Goal: Task Accomplishment & Management: Manage account settings

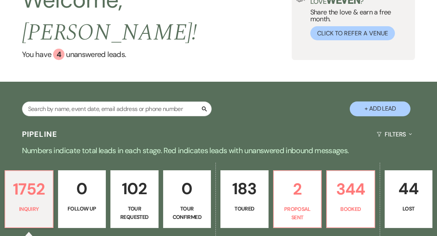
scroll to position [112, 0]
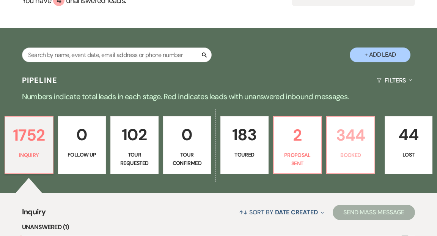
click at [349, 128] on p "344" at bounding box center [351, 134] width 38 height 25
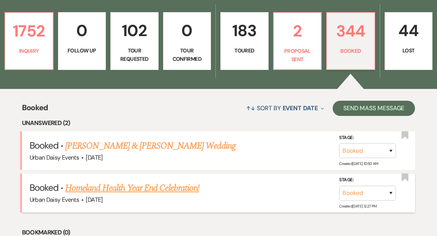
scroll to position [211, 0]
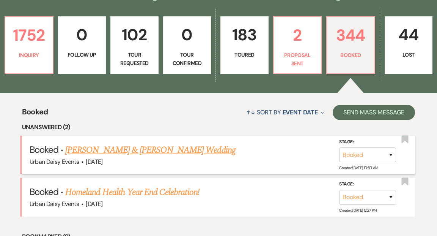
click at [156, 143] on link "Colin Moriarty & Bri Smiley's Wedding" at bounding box center [150, 150] width 170 height 14
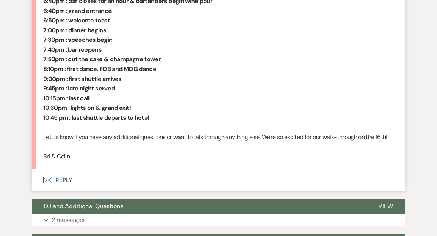
scroll to position [638, 0]
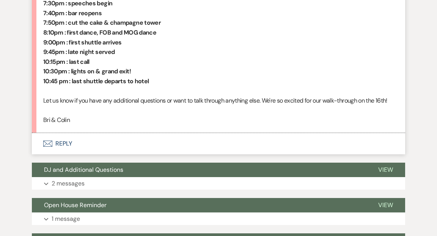
click at [65, 140] on button "Envelope Reply" at bounding box center [219, 143] width 374 height 21
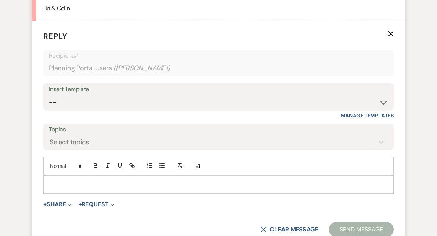
scroll to position [750, 0]
click at [70, 202] on icon "Expand" at bounding box center [70, 204] width 4 height 4
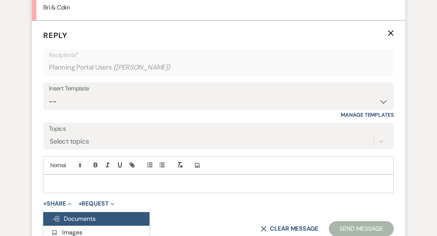
click at [79, 218] on span "Doc Upload Documents" at bounding box center [73, 218] width 43 height 8
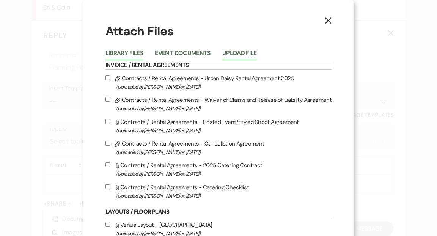
click at [241, 50] on button "Upload File" at bounding box center [239, 55] width 35 height 11
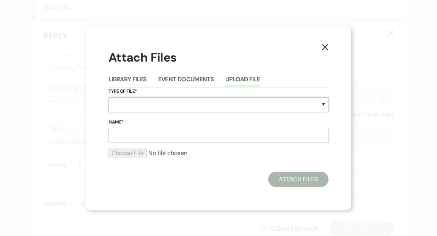
click at [323, 105] on select "Special Event Insurance Vendor Certificate of Insurance Contracts / Rental Agre…" at bounding box center [219, 104] width 220 height 15
select select "30"
click at [109, 97] on select "Special Event Insurance Vendor Certificate of Insurance Contracts / Rental Agre…" at bounding box center [219, 104] width 220 height 15
click at [225, 136] on input "Name*" at bounding box center [219, 135] width 220 height 15
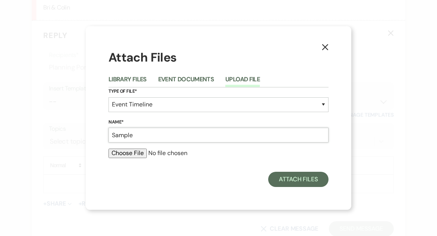
type input "Sample Timeline"
type input "C:\fakepath\Anya & Riley's Wedding - Primary Timeline v2025-08-18.pdf"
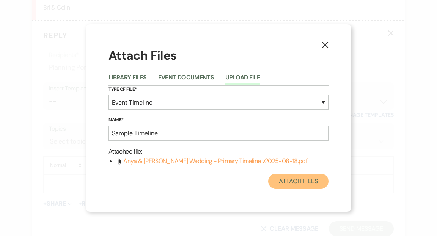
click at [304, 181] on button "Attach Files" at bounding box center [298, 180] width 60 height 15
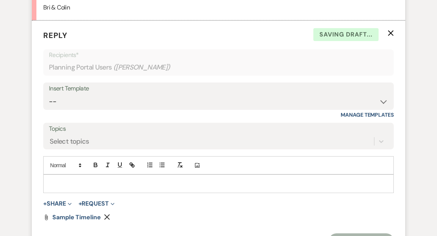
click at [60, 180] on p at bounding box center [218, 183] width 339 height 8
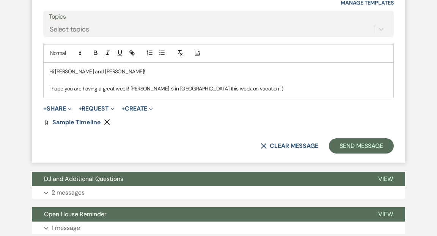
scroll to position [814, 0]
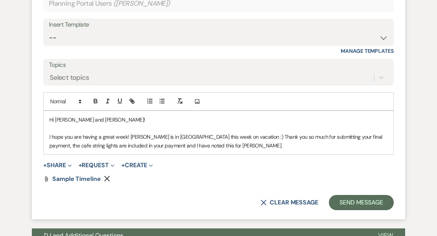
click at [185, 145] on p "I hope you are having a great week! Kathryn is in Portugal this week on vacatio…" at bounding box center [218, 140] width 339 height 17
click at [281, 145] on p "I hope you are having a great week! Kathryn is in Portugal this week on vacatio…" at bounding box center [218, 140] width 339 height 17
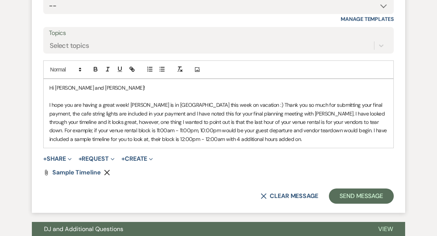
scroll to position [846, 0]
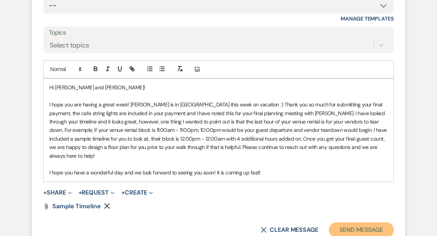
click at [356, 222] on button "Send Message" at bounding box center [361, 229] width 65 height 15
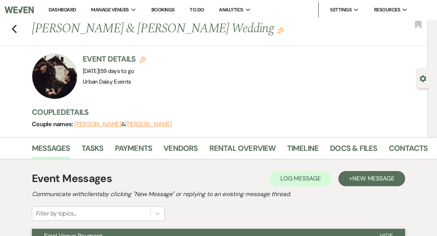
scroll to position [0, 0]
click at [58, 8] on link "Dashboard" at bounding box center [62, 9] width 27 height 6
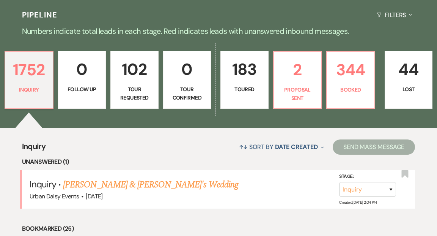
scroll to position [187, 0]
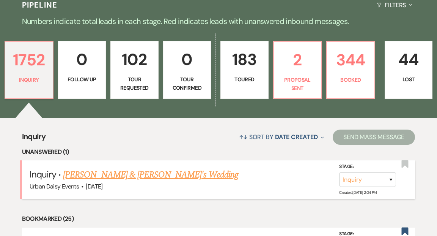
click at [90, 168] on link "Jim Arble & Fiance's Wedding" at bounding box center [150, 175] width 175 height 14
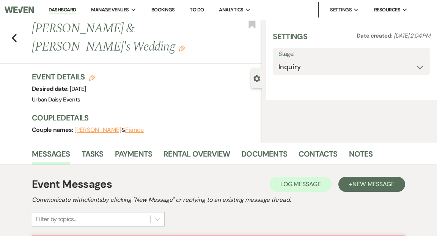
select select "5"
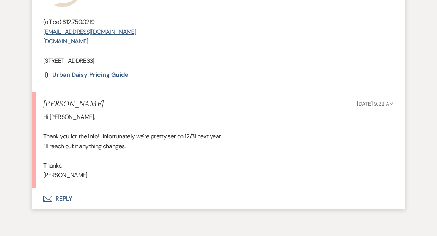
scroll to position [911, 0]
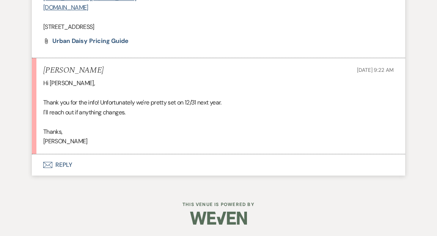
click at [60, 164] on button "Envelope Reply" at bounding box center [219, 164] width 374 height 21
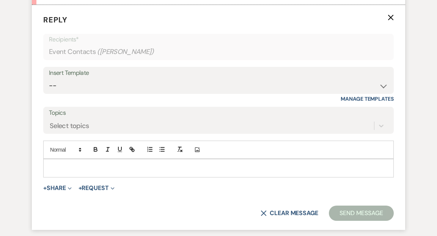
scroll to position [1060, 0]
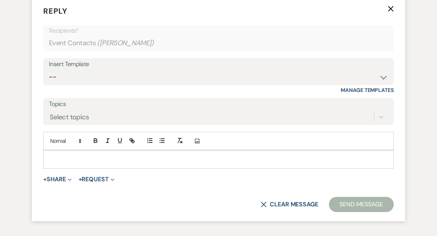
click at [60, 164] on div at bounding box center [219, 158] width 350 height 17
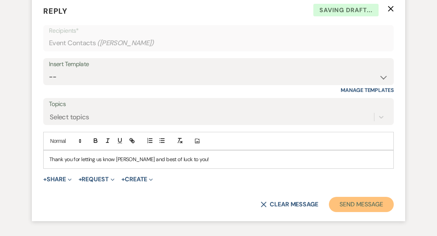
click at [353, 212] on button "Send Message" at bounding box center [361, 204] width 65 height 15
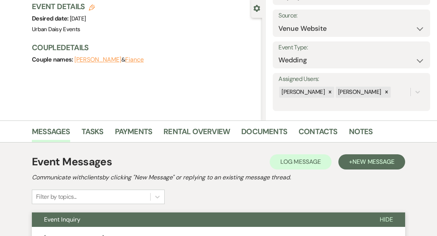
scroll to position [0, 0]
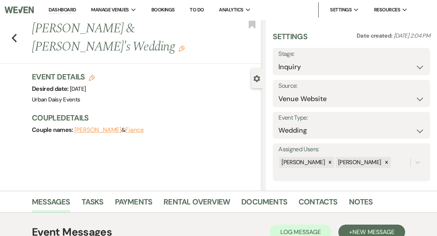
click at [68, 9] on link "Dashboard" at bounding box center [62, 9] width 27 height 7
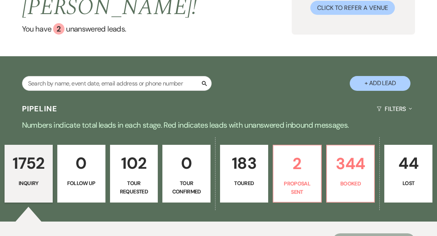
scroll to position [103, 0]
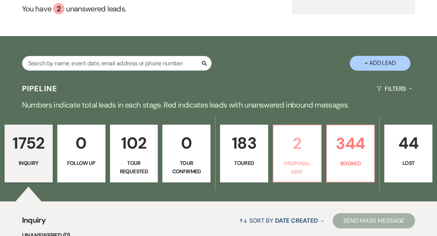
click at [304, 159] on p "Proposal Sent" at bounding box center [297, 167] width 38 height 17
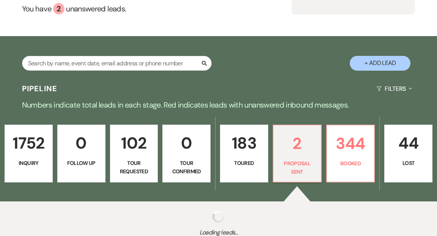
select select "6"
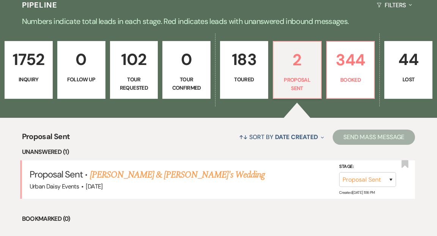
scroll to position [244, 0]
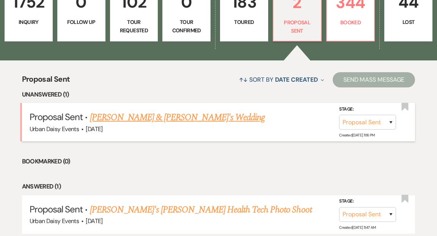
click at [159, 110] on link "Taylor Clarke & Fiance's Wedding" at bounding box center [177, 117] width 175 height 14
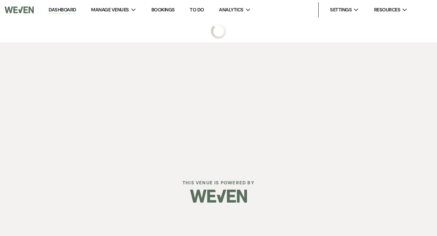
select select "6"
select select "19"
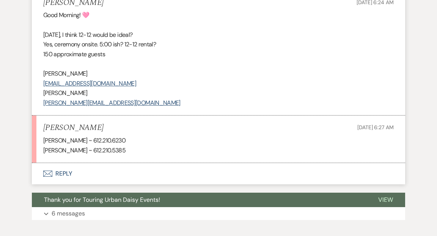
scroll to position [796, 0]
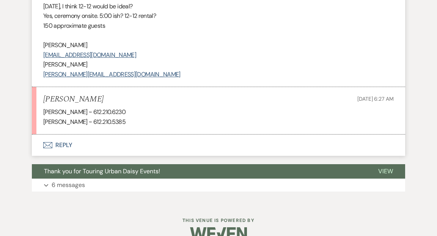
click at [63, 134] on button "Envelope Reply" at bounding box center [219, 144] width 374 height 21
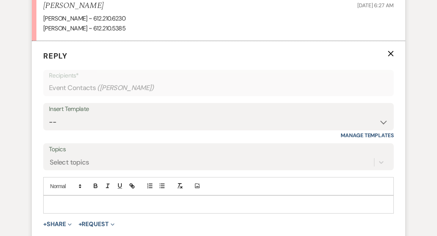
scroll to position [915, 0]
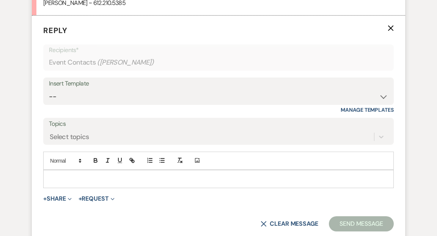
click at [54, 175] on p at bounding box center [218, 179] width 339 height 8
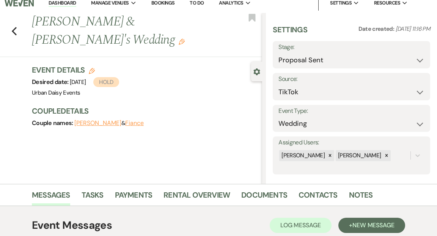
scroll to position [0, 0]
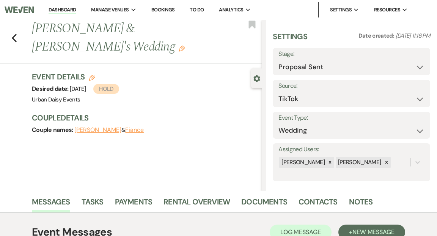
click at [65, 9] on link "Dashboard" at bounding box center [62, 9] width 27 height 7
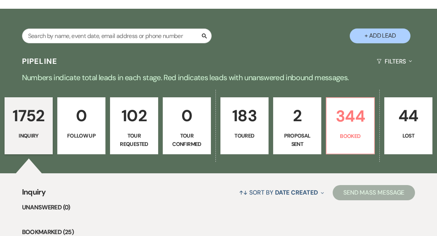
scroll to position [135, 0]
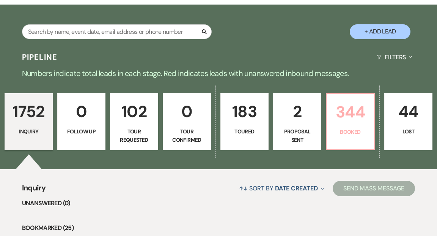
click at [343, 109] on link "344 Booked" at bounding box center [350, 121] width 49 height 57
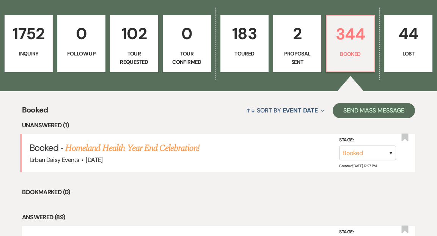
scroll to position [265, 0]
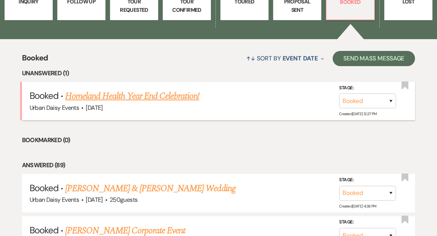
click at [172, 89] on link "Homeland Health Year End Celebration!" at bounding box center [132, 96] width 134 height 14
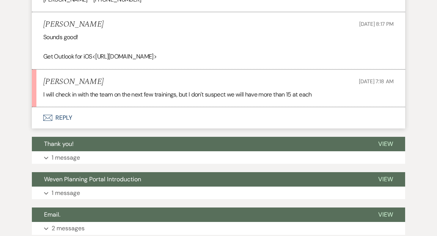
scroll to position [527, 0]
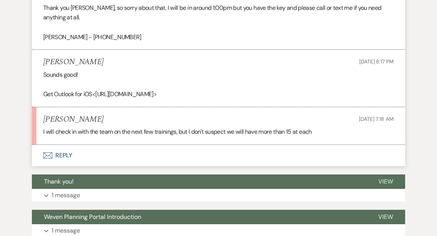
click at [63, 145] on button "Envelope Reply" at bounding box center [219, 155] width 374 height 21
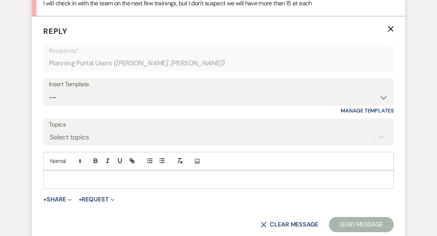
scroll to position [655, 0]
click at [62, 175] on p at bounding box center [218, 179] width 339 height 8
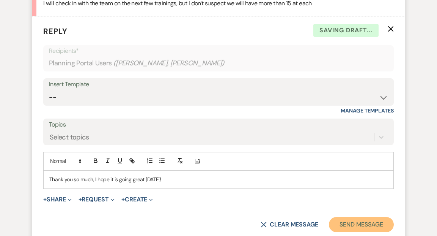
click at [355, 217] on button "Send Message" at bounding box center [361, 224] width 65 height 15
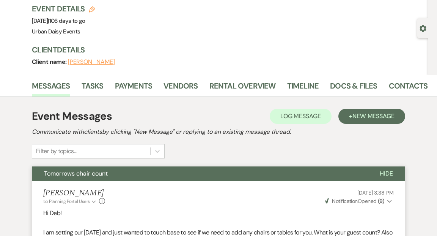
scroll to position [0, 0]
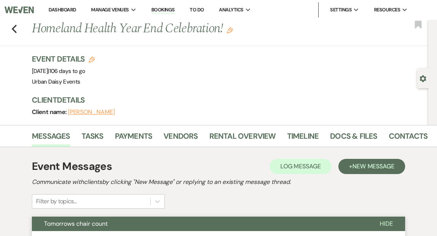
click at [61, 8] on link "Dashboard" at bounding box center [62, 9] width 27 height 6
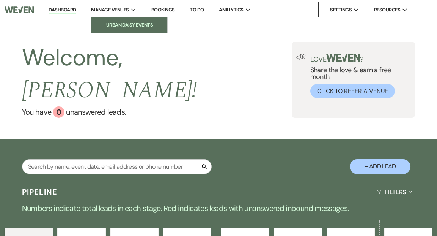
click at [122, 29] on link "Urban Daisy Events" at bounding box center [129, 24] width 76 height 15
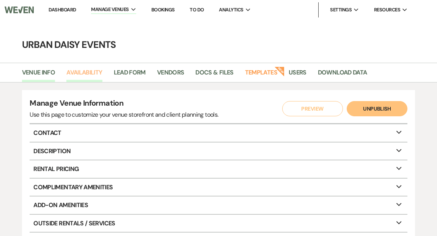
click at [76, 71] on link "Availability" at bounding box center [84, 75] width 36 height 14
select select "2"
select select "2026"
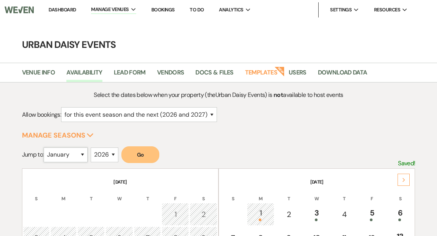
click at [84, 153] on select "January February March April May June July August September October November De…" at bounding box center [66, 154] width 44 height 15
select select "10"
click at [46, 147] on select "January February March April May June July August September October November De…" at bounding box center [66, 154] width 44 height 15
click at [115, 153] on select "2025 2026 2027 2028 2029" at bounding box center [105, 154] width 28 height 15
select select "2025"
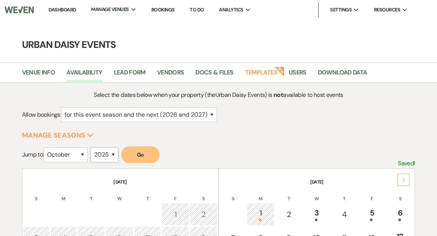
click at [93, 147] on select "2025 2026 2027 2028 2029" at bounding box center [105, 154] width 28 height 15
click at [136, 156] on button "Go" at bounding box center [140, 154] width 38 height 17
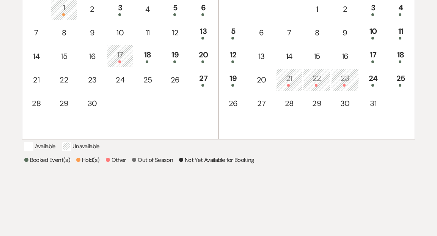
scroll to position [210, 0]
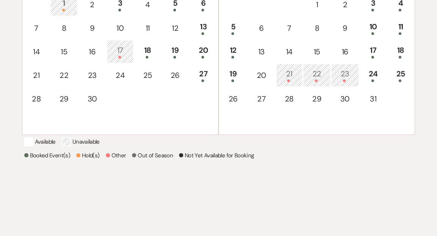
click at [290, 76] on div "21" at bounding box center [290, 75] width 18 height 14
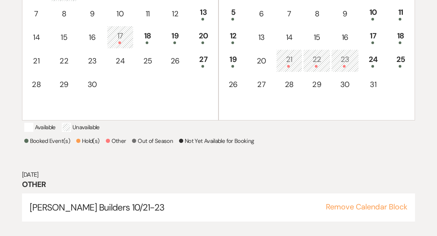
scroll to position [235, 0]
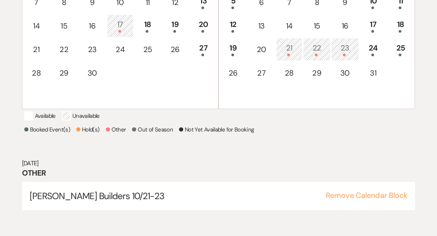
click at [318, 49] on div "22" at bounding box center [316, 49] width 19 height 14
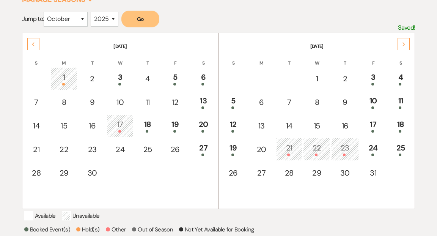
scroll to position [120, 0]
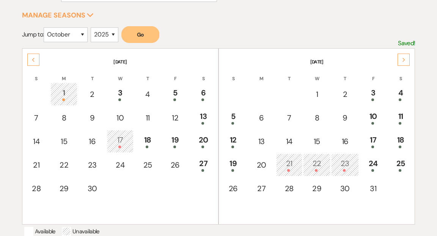
click at [289, 164] on div "21" at bounding box center [290, 165] width 18 height 14
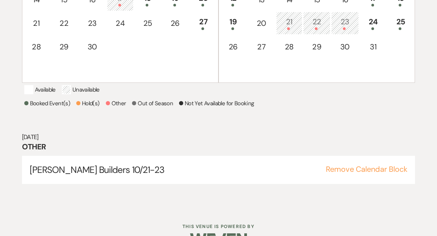
scroll to position [292, 0]
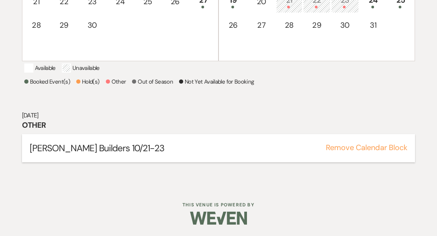
click at [340, 146] on button "Remove Calendar Block" at bounding box center [367, 147] width 82 height 8
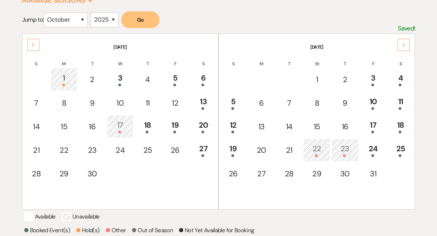
scroll to position [187, 0]
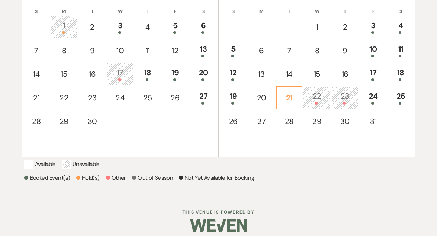
click at [287, 93] on div "21" at bounding box center [290, 97] width 18 height 11
select select "other"
select select "false"
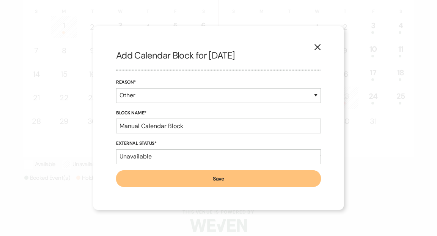
click at [317, 46] on icon "X" at bounding box center [317, 47] width 7 height 7
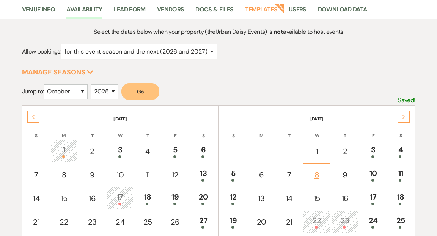
scroll to position [0, 0]
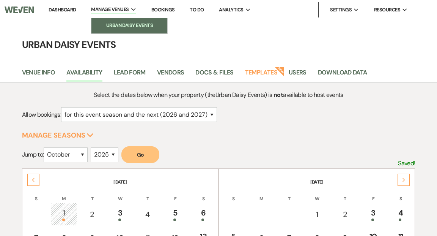
click at [114, 25] on li "Urban Daisy Events" at bounding box center [129, 26] width 68 height 8
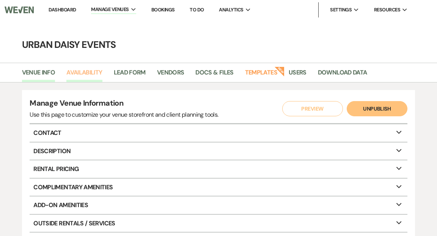
click at [89, 70] on link "Availability" at bounding box center [84, 75] width 36 height 14
select select "2"
select select "2026"
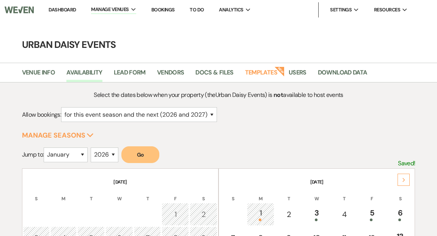
click at [66, 8] on link "Dashboard" at bounding box center [62, 9] width 27 height 6
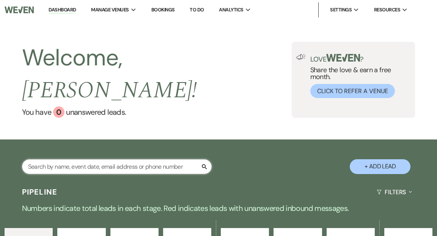
click at [71, 159] on input "text" at bounding box center [117, 166] width 190 height 15
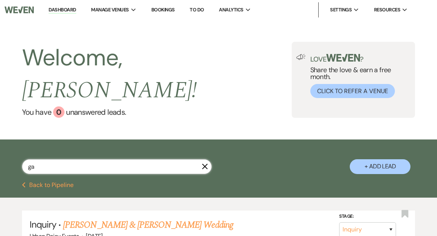
type input "g"
type input "kayla"
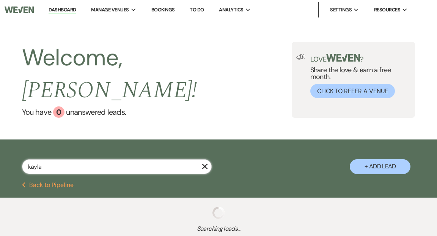
select select "5"
select select "8"
select select "4"
type input "kayla loe"
select select "5"
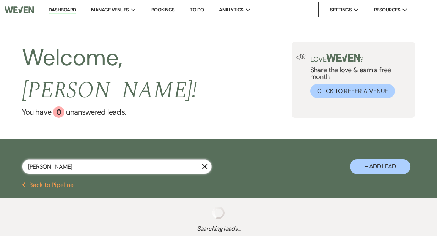
select select "5"
select select "8"
select select "4"
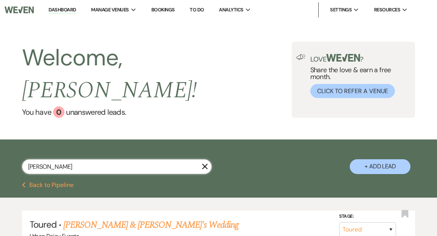
type input "kayla loew"
select select "5"
select select "8"
select select "4"
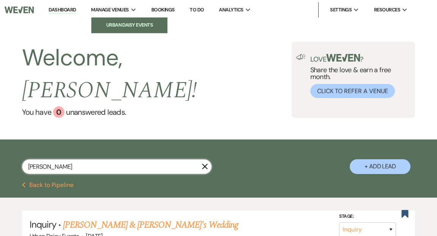
type input "kayla loew"
click at [119, 24] on li "Urban Daisy Events" at bounding box center [129, 25] width 68 height 8
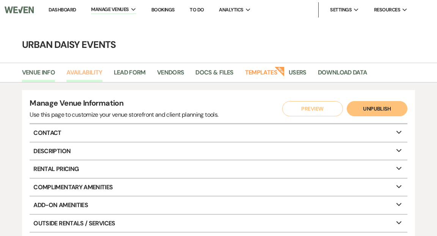
click at [92, 70] on link "Availability" at bounding box center [84, 75] width 36 height 14
select select "2"
select select "2026"
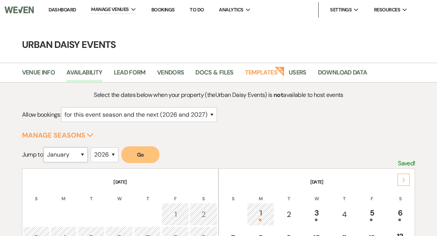
click at [83, 154] on select "January February March April May June July August September October November De…" at bounding box center [66, 154] width 44 height 15
select select "10"
click at [46, 147] on select "January February March April May June July August September October November De…" at bounding box center [66, 154] width 44 height 15
click at [117, 153] on select "2025 2026 2027 2028 2029" at bounding box center [105, 154] width 28 height 15
select select "2025"
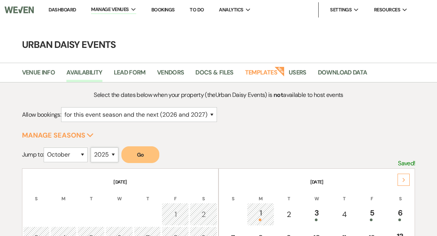
click at [93, 147] on select "2025 2026 2027 2028 2029" at bounding box center [105, 154] width 28 height 15
click at [143, 154] on button "Go" at bounding box center [140, 154] width 38 height 17
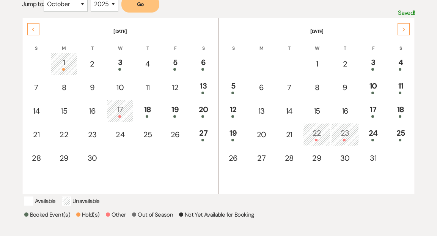
scroll to position [173, 0]
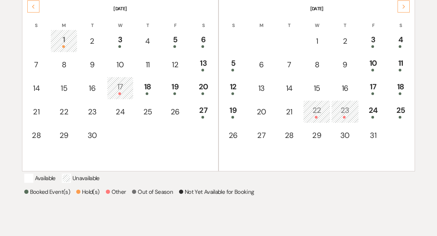
click at [315, 110] on div "22" at bounding box center [316, 111] width 19 height 14
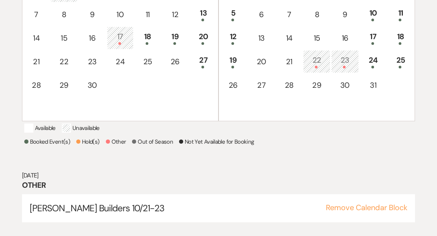
scroll to position [235, 0]
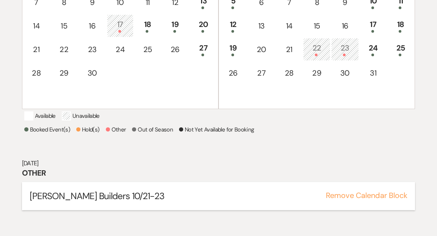
click at [89, 202] on span "Gardner Builders 10/21-23" at bounding box center [97, 196] width 135 height 12
click at [88, 202] on span "Gardner Builders 10/21-23" at bounding box center [97, 196] width 135 height 12
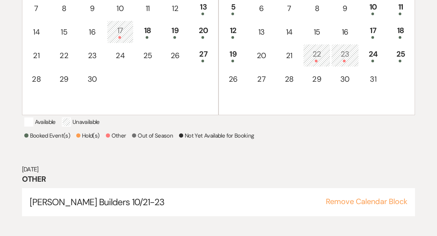
scroll to position [255, 0]
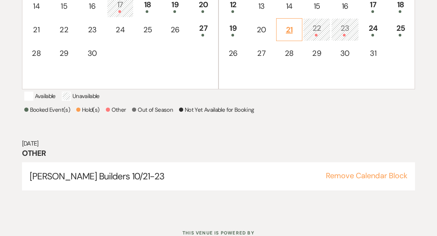
click at [289, 29] on div "21" at bounding box center [290, 29] width 18 height 11
select select "other"
select select "false"
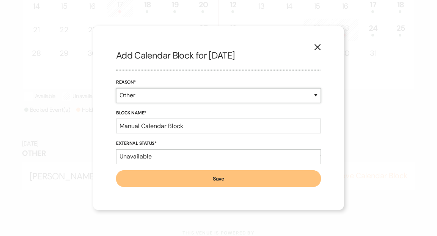
click at [315, 95] on select "Booked Event Hold Other" at bounding box center [218, 95] width 205 height 15
select select "bookedEvent"
click at [116, 103] on select "Booked Event Hold Other" at bounding box center [218, 95] width 205 height 15
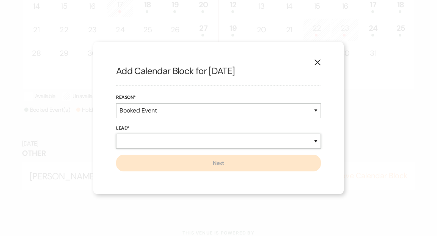
click at [316, 143] on select "New Lead Existing Lead" at bounding box center [218, 141] width 205 height 15
click at [116, 134] on select "New Lead Existing Lead" at bounding box center [218, 141] width 205 height 15
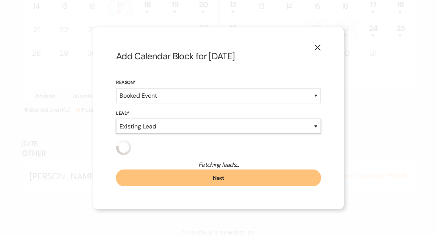
click at [315, 125] on select "New Lead Existing Lead" at bounding box center [218, 126] width 205 height 15
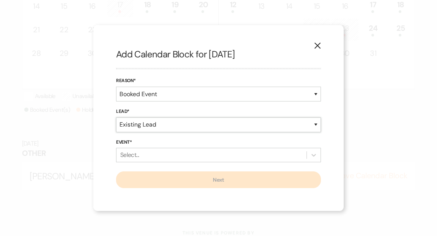
select select "newLead"
click at [116, 132] on select "New Lead Existing Lead" at bounding box center [218, 124] width 205 height 15
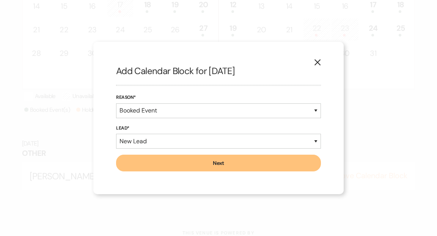
click at [287, 169] on button "Next" at bounding box center [218, 163] width 205 height 17
select select "7"
select select "635"
select select "false"
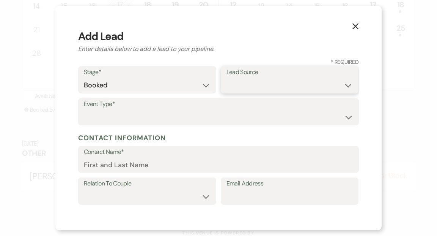
click at [349, 87] on select "Weven Venue Website Instagram Facebook Pinterest Google The Knot Wedding Wire H…" at bounding box center [290, 85] width 127 height 15
select select "12"
click at [227, 78] on select "Weven Venue Website Instagram Facebook Pinterest Google The Knot Wedding Wire H…" at bounding box center [290, 85] width 127 height 15
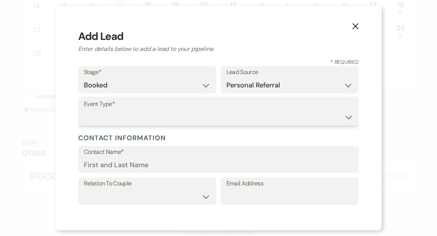
click at [348, 117] on select "Wedding Anniversary Party Baby Shower Bachelorette / Bachelor Party Birthday Pa…" at bounding box center [219, 117] width 270 height 15
select select "9"
click at [84, 110] on select "Wedding Anniversary Party Baby Shower Bachelorette / Bachelor Party Birthday Pa…" at bounding box center [219, 117] width 270 height 15
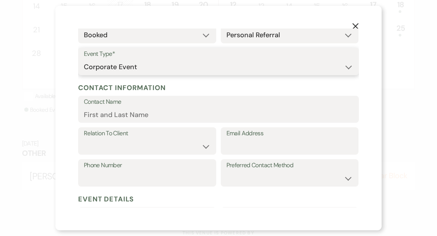
scroll to position [50, 0]
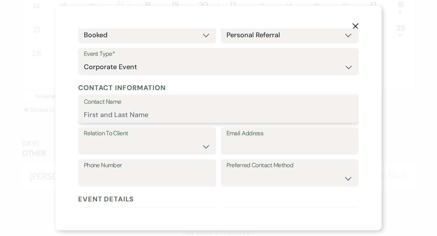
click at [176, 115] on input "Contact Name" at bounding box center [219, 114] width 270 height 15
type input "Kayla Loew"
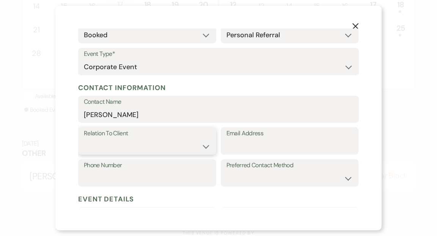
click at [205, 146] on select "Client Event Planner Parent of Client Family Member Friend Other" at bounding box center [147, 146] width 127 height 15
select select "1"
click at [84, 139] on select "Client Event Planner Parent of Client Family Member Friend Other" at bounding box center [147, 146] width 127 height 15
click at [242, 146] on input "Email Address" at bounding box center [290, 146] width 127 height 15
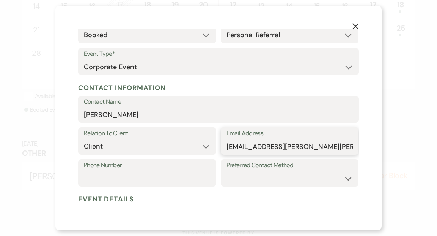
type input "kayla.loew@gardner-builders.com"
click at [177, 172] on input "Phone Number" at bounding box center [147, 178] width 127 height 15
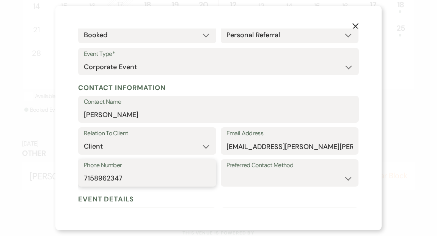
type input "7158962347"
click at [348, 177] on select "Email Phone Text" at bounding box center [290, 178] width 127 height 15
select select "email"
click at [227, 171] on select "Email Phone Text" at bounding box center [290, 178] width 127 height 15
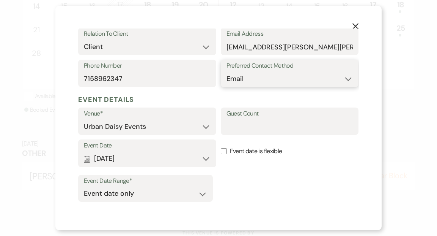
scroll to position [151, 0]
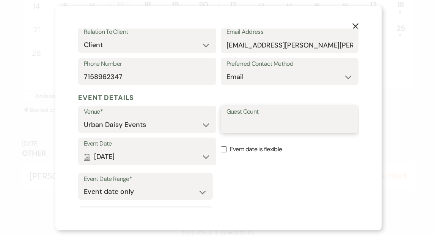
click at [238, 125] on input "Guest Count" at bounding box center [290, 124] width 127 height 15
type input "150"
click at [205, 156] on button "Calendar Oct 21, 2025 Expand" at bounding box center [147, 156] width 127 height 15
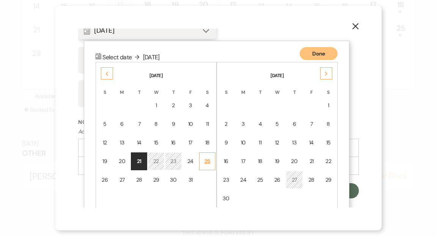
scroll to position [289, 0]
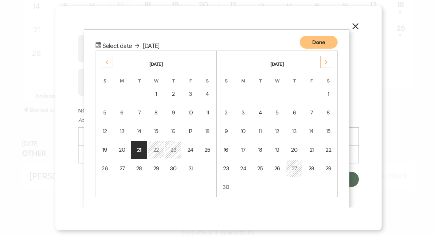
click at [173, 149] on div "23" at bounding box center [173, 150] width 7 height 8
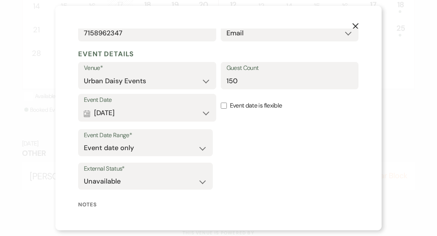
scroll to position [192, 0]
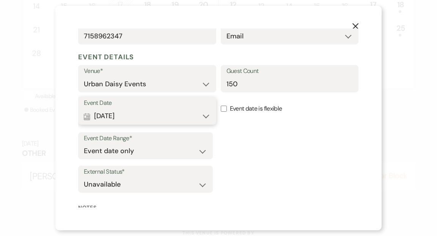
click at [205, 116] on button "Calendar Oct 23, 2025 Expand" at bounding box center [147, 116] width 127 height 15
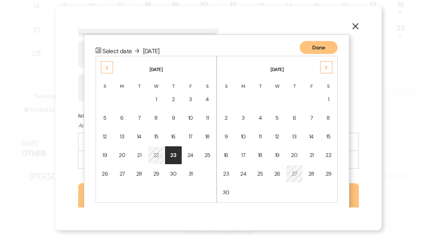
scroll to position [289, 0]
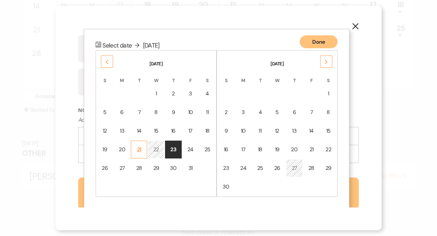
click at [138, 150] on div "21" at bounding box center [139, 149] width 6 height 8
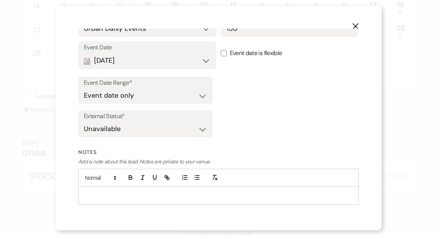
scroll to position [246, 0]
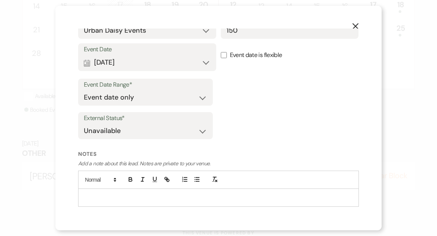
click at [122, 197] on p at bounding box center [218, 197] width 269 height 8
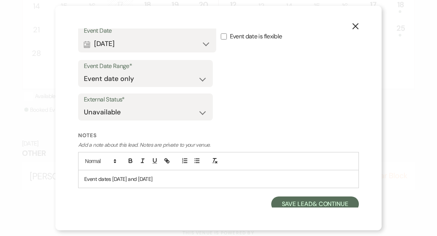
scroll to position [267, 0]
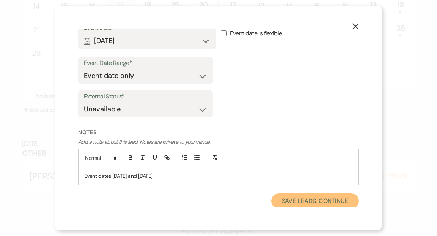
click at [287, 203] on button "Save Lead & Continue" at bounding box center [315, 200] width 88 height 15
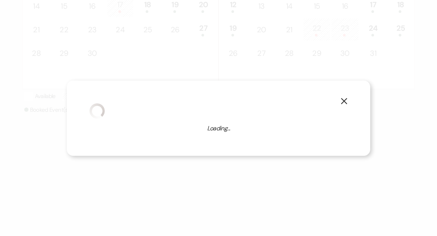
scroll to position [203, 0]
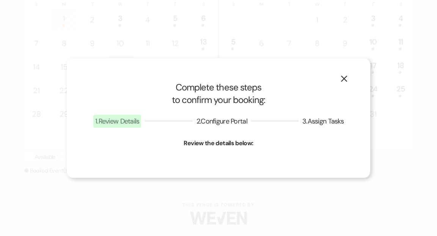
select select "9"
select select "635"
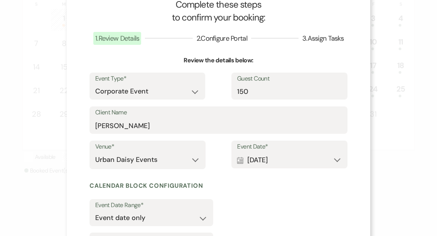
scroll to position [99, 0]
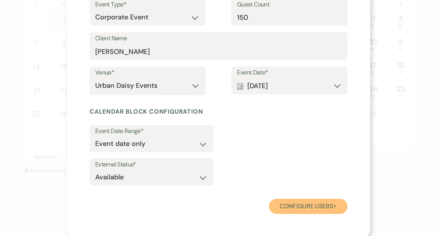
click at [295, 205] on button "Configure users Next" at bounding box center [308, 206] width 79 height 15
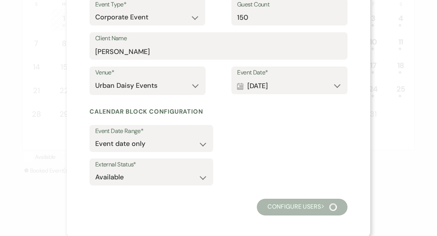
scroll to position [70, 0]
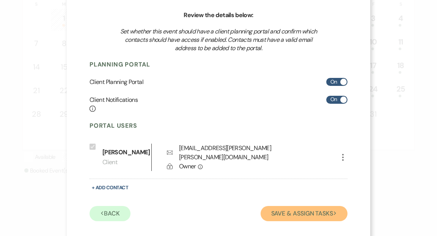
click at [292, 208] on button "Save & Assign Tasks Next" at bounding box center [304, 213] width 87 height 15
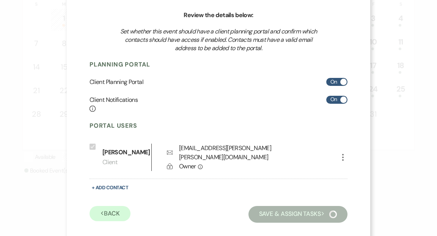
scroll to position [62, 0]
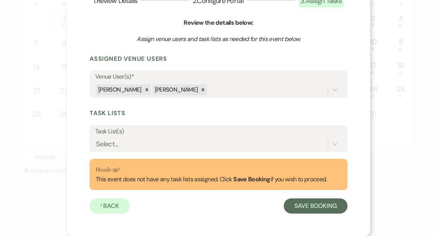
click at [203, 213] on div "Previous Back Save Booking" at bounding box center [219, 204] width 258 height 17
click at [114, 212] on button "Previous Back" at bounding box center [110, 205] width 40 height 15
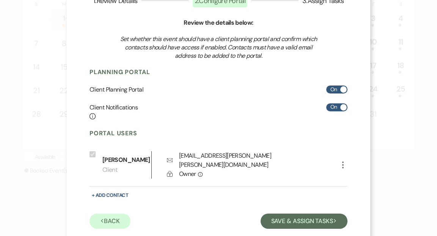
scroll to position [70, 0]
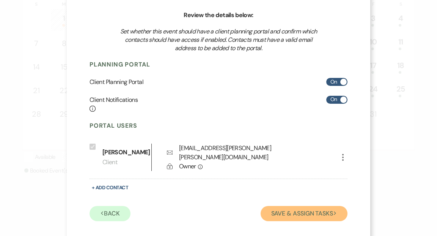
click at [312, 207] on button "Save & Assign Tasks Next" at bounding box center [304, 213] width 87 height 15
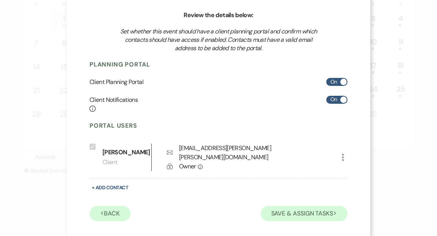
scroll to position [62, 0]
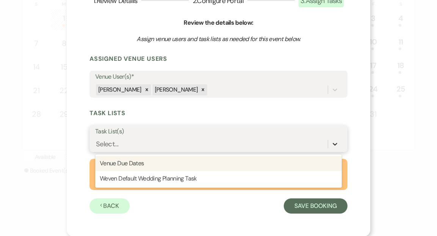
click at [335, 142] on icon at bounding box center [335, 144] width 8 height 8
click at [323, 166] on div "Venue Due Dates" at bounding box center [218, 163] width 247 height 15
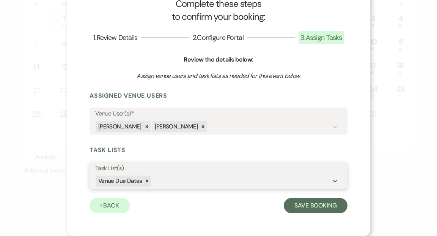
scroll to position [25, 0]
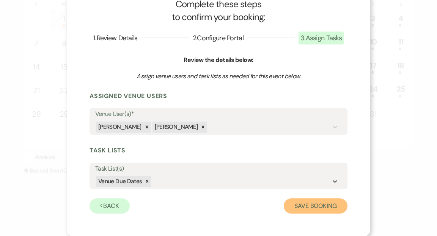
click at [319, 208] on button "Save Booking" at bounding box center [316, 205] width 64 height 15
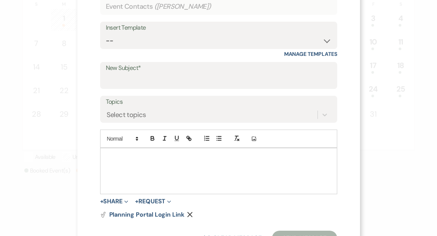
scroll to position [0, 0]
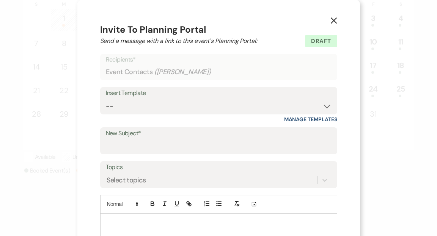
click at [331, 19] on icon "X" at bounding box center [334, 20] width 7 height 7
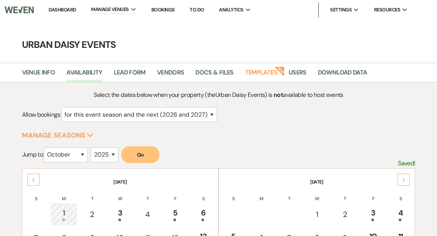
click at [69, 9] on link "Dashboard" at bounding box center [62, 9] width 27 height 6
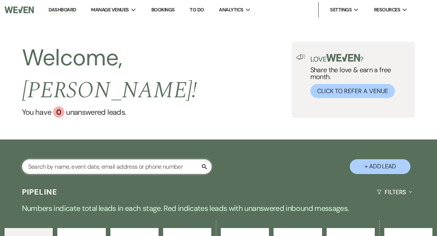
click at [80, 159] on input "text" at bounding box center [117, 166] width 190 height 15
type input "kayla"
select select "5"
select select "8"
select select "4"
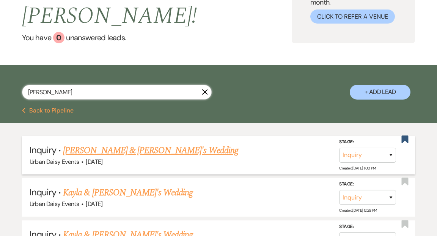
scroll to position [103, 0]
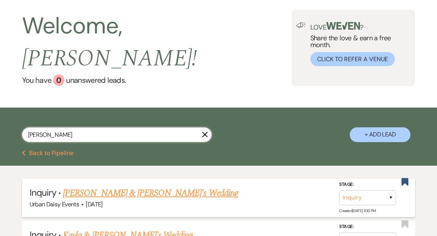
type input "kayla loew"
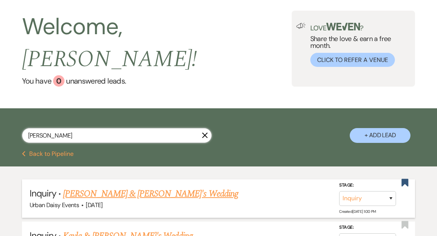
scroll to position [0, 0]
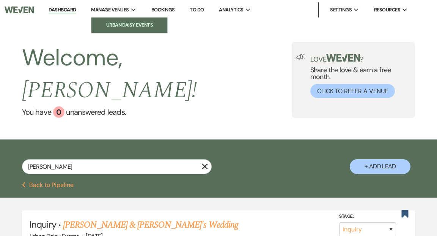
click at [126, 23] on li "Urban Daisy Events" at bounding box center [129, 25] width 68 height 8
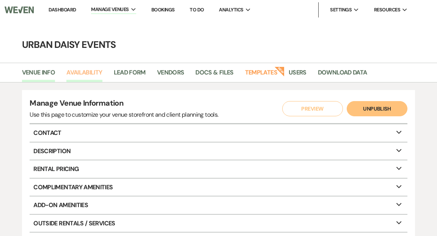
click at [85, 75] on link "Availability" at bounding box center [84, 75] width 36 height 14
select select "2"
select select "2026"
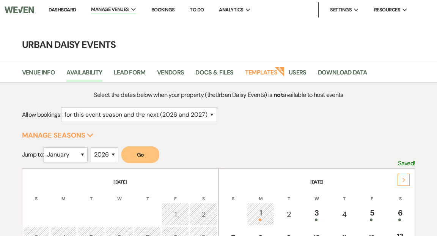
click at [79, 154] on select "January February March April May June July August September October November De…" at bounding box center [66, 154] width 44 height 15
select select "10"
click at [46, 147] on select "January February March April May June July August September October November De…" at bounding box center [66, 154] width 44 height 15
click at [115, 153] on select "2025 2026 2027 2028 2029" at bounding box center [105, 154] width 28 height 15
select select "2025"
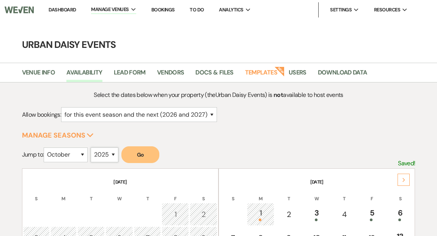
click at [93, 147] on select "2025 2026 2027 2028 2029" at bounding box center [105, 154] width 28 height 15
click at [145, 154] on button "Go" at bounding box center [140, 154] width 38 height 17
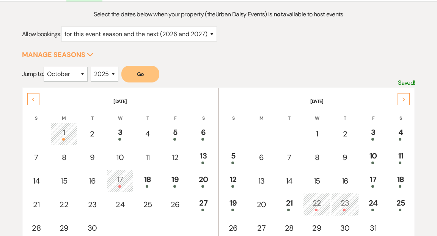
scroll to position [123, 0]
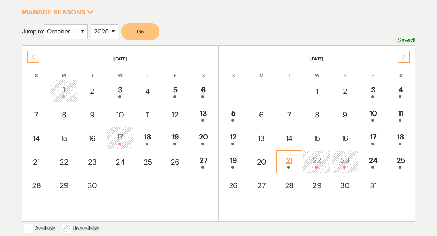
click at [288, 164] on div "21" at bounding box center [290, 162] width 18 height 14
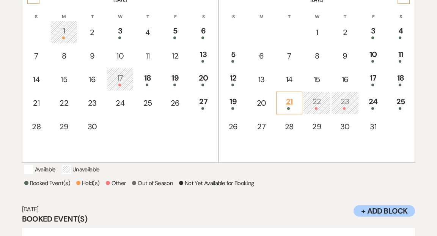
scroll to position [235, 0]
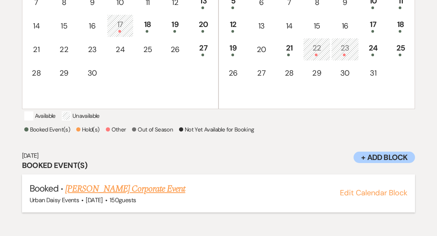
click at [143, 196] on link "Kayla Loew's Corporate Event" at bounding box center [125, 189] width 120 height 14
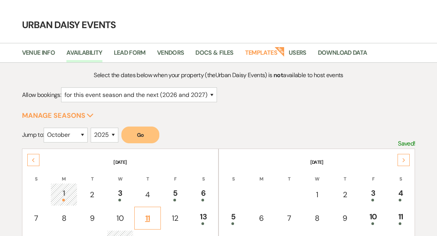
scroll to position [0, 0]
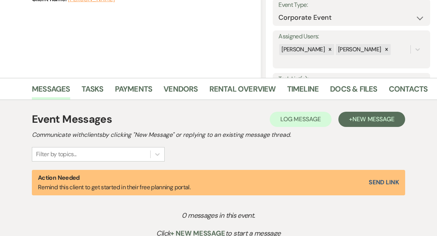
scroll to position [121, 0]
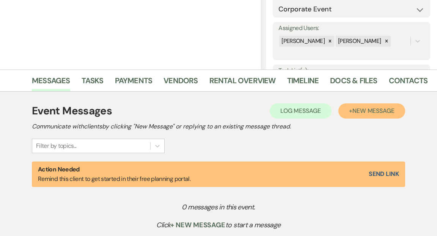
click at [381, 112] on span "New Message" at bounding box center [374, 111] width 42 height 8
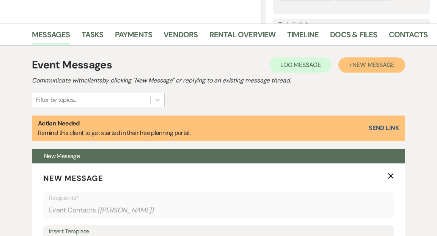
scroll to position [202, 0]
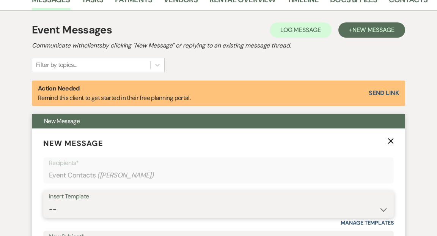
click at [382, 210] on select "-- Payment Past Due Rental Agreement and First Payment Urban Daisy Initial Resp…" at bounding box center [218, 209] width 339 height 15
select select "1275"
click at [49, 202] on select "-- Payment Past Due Rental Agreement and First Payment Urban Daisy Initial Resp…" at bounding box center [218, 209] width 339 height 15
type input "Contract Questions"
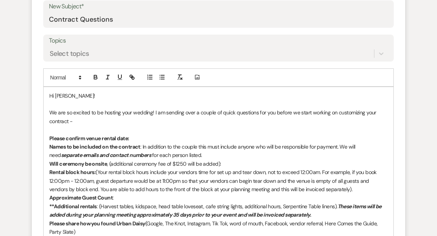
scroll to position [439, 0]
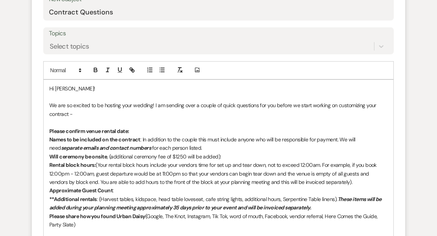
click at [151, 104] on p "We are so excited to be hosting your wedding! I am sending over a couple of qui…" at bounding box center [218, 109] width 339 height 17
click at [224, 154] on p "Will ceremony be onsite , (additional ceremony fee of $1250 will be added):" at bounding box center [218, 156] width 339 height 8
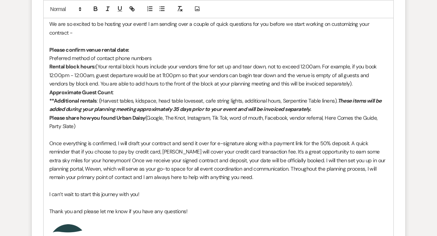
scroll to position [522, 0]
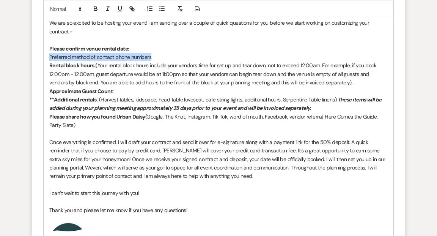
drag, startPoint x: 49, startPoint y: 56, endPoint x: 155, endPoint y: 58, distance: 106.3
click at [156, 58] on div "Hi Kayla! We are so excited to be hosting your event! I am sending over a coupl…" at bounding box center [219, 169] width 350 height 345
click at [95, 8] on icon "button" at bounding box center [95, 8] width 7 height 7
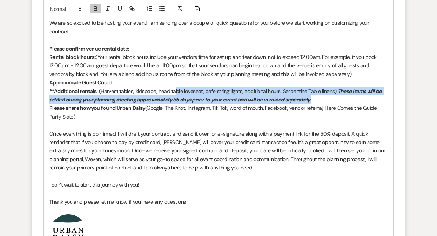
drag, startPoint x: 320, startPoint y: 99, endPoint x: 175, endPoint y: 87, distance: 146.3
click at [175, 87] on p "**Additional rentals : (Harvest tables, kidspace, head table loveseat, cafe str…" at bounding box center [218, 95] width 339 height 17
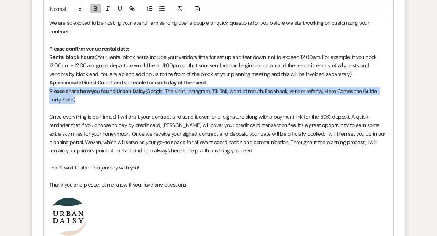
drag, startPoint x: 75, startPoint y: 100, endPoint x: 49, endPoint y: 89, distance: 28.4
click at [49, 89] on p "Please share how you found Urban Daisy (Google, The Knot, Instagram, Tik Tok, w…" at bounding box center [218, 95] width 339 height 17
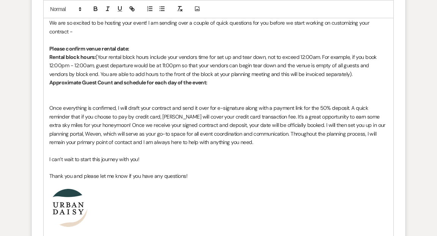
click at [51, 98] on p at bounding box center [218, 99] width 339 height 8
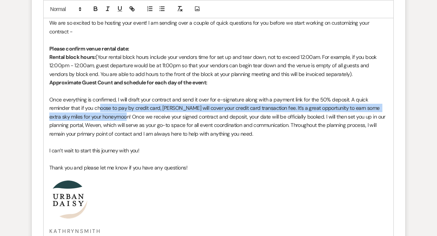
drag, startPoint x: 118, startPoint y: 116, endPoint x: 100, endPoint y: 107, distance: 20.2
click at [100, 107] on p "Once everything is confirmed, I will draft your contract and send it over for e…" at bounding box center [218, 116] width 339 height 43
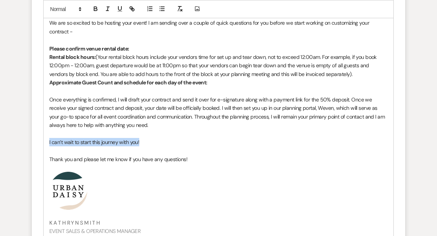
drag, startPoint x: 145, startPoint y: 141, endPoint x: 45, endPoint y: 139, distance: 100.2
click at [45, 139] on div "Hi Kayla! We are so excited to be hosting your event! I am sending over a coupl…" at bounding box center [219, 143] width 350 height 293
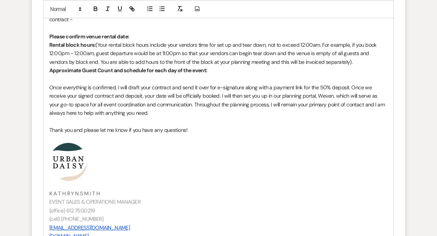
scroll to position [535, 0]
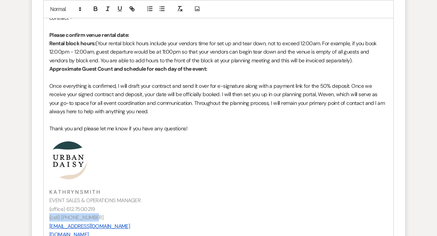
drag, startPoint x: 91, startPoint y: 217, endPoint x: 46, endPoint y: 216, distance: 45.6
click at [46, 216] on div "Hi Kayla! We are so excited to be hosting your event! I am sending over a coupl…" at bounding box center [219, 122] width 350 height 277
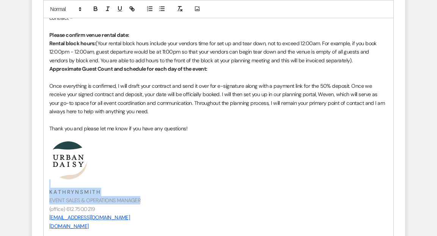
drag, startPoint x: 142, startPoint y: 201, endPoint x: 71, endPoint y: 183, distance: 73.3
click at [71, 183] on div "Hi Kayla! We are so excited to be hosting your event! I am sending over a coupl…" at bounding box center [219, 118] width 350 height 268
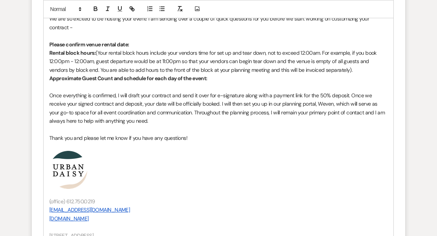
scroll to position [527, 0]
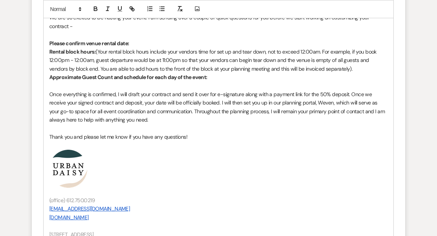
click at [128, 43] on strong "Please confirm venue rental date:" at bounding box center [89, 43] width 80 height 7
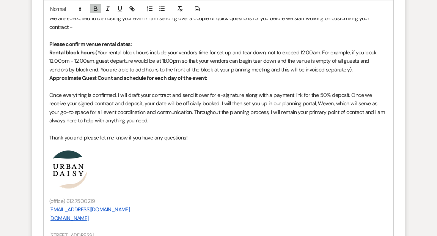
click at [155, 43] on p "Please confirm venue rental dates:" at bounding box center [218, 44] width 339 height 8
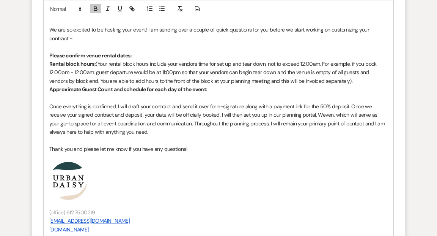
scroll to position [519, 0]
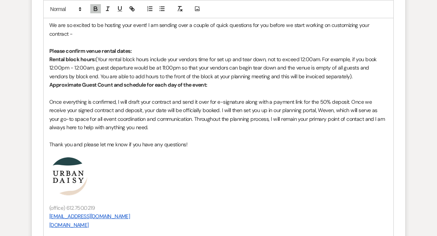
click at [217, 84] on p "Approximate Guest Count and schedule for each day of the event:" at bounding box center [218, 84] width 339 height 8
click at [95, 8] on icon "button" at bounding box center [95, 8] width 7 height 7
click at [96, 8] on icon "button" at bounding box center [95, 8] width 7 height 7
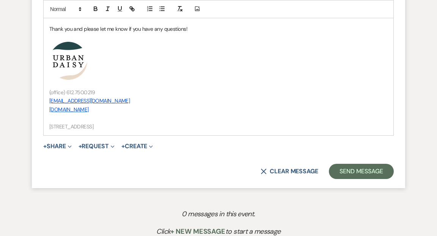
scroll to position [645, 0]
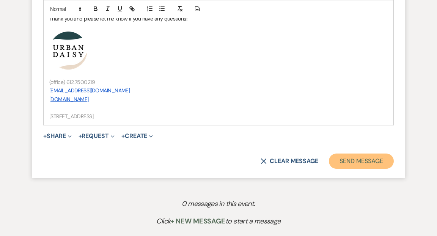
click at [349, 163] on button "Send Message" at bounding box center [361, 160] width 65 height 15
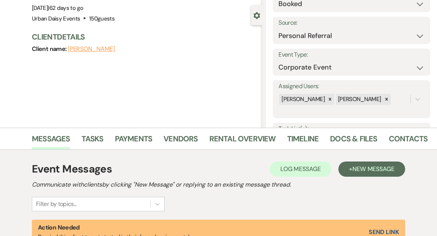
scroll to position [0, 0]
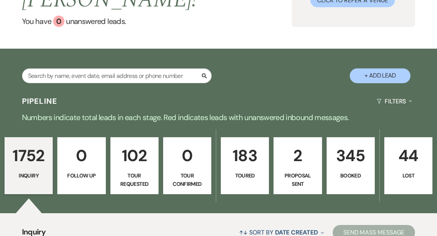
scroll to position [93, 0]
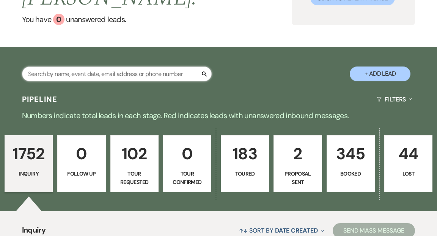
click at [144, 66] on input "text" at bounding box center [117, 73] width 190 height 15
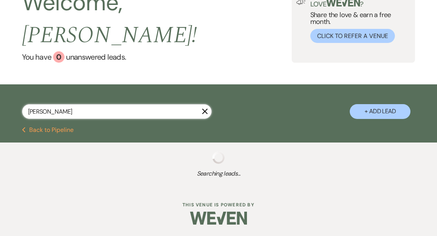
type input "mary catherin"
select select "5"
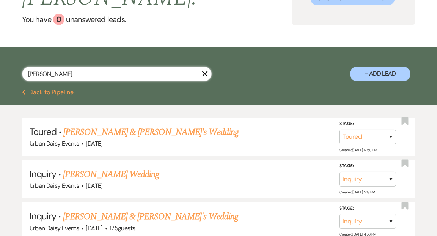
type input "mary catherine"
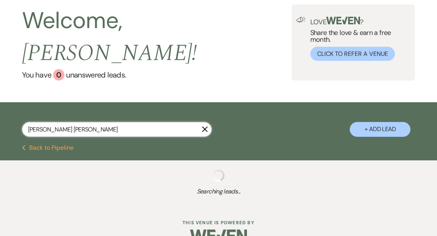
scroll to position [93, 0]
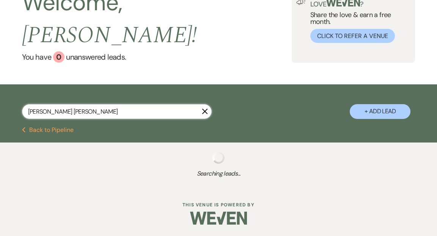
select select "5"
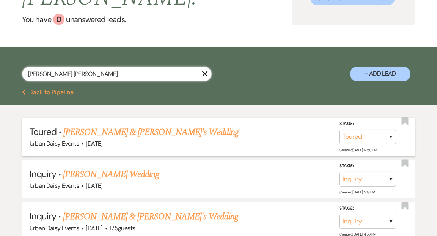
type input "[PERSON_NAME] [PERSON_NAME]"
click at [148, 125] on link "[PERSON_NAME] & [PERSON_NAME]'s Wedding" at bounding box center [150, 132] width 175 height 14
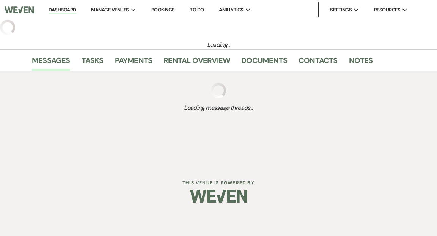
select select "5"
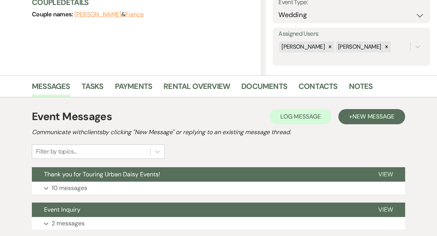
scroll to position [121, 0]
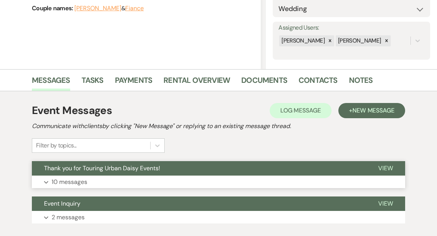
click at [385, 166] on span "View" at bounding box center [385, 168] width 15 height 8
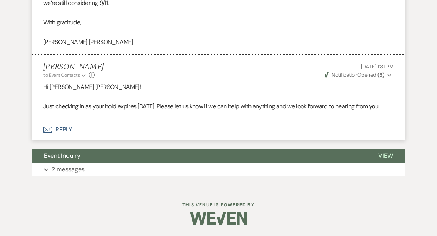
scroll to position [1723, 0]
click at [63, 140] on button "Envelope Reply" at bounding box center [219, 129] width 374 height 21
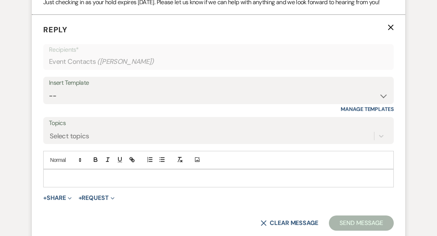
scroll to position [1815, 0]
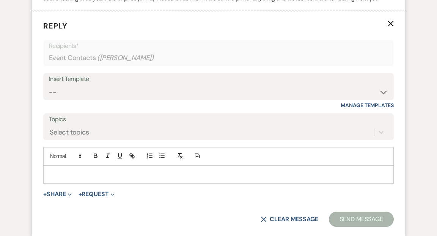
click at [51, 178] on p at bounding box center [218, 174] width 339 height 8
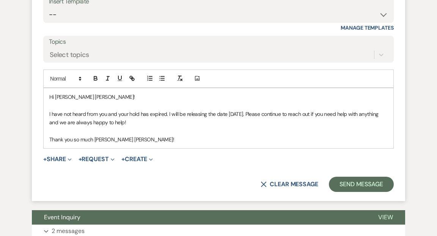
scroll to position [1894, 0]
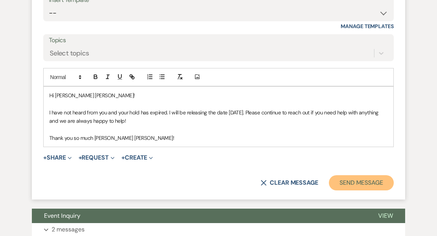
click at [347, 190] on button "Send Message" at bounding box center [361, 182] width 65 height 15
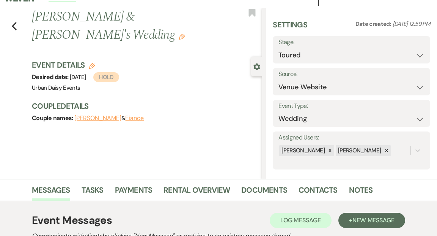
scroll to position [0, 0]
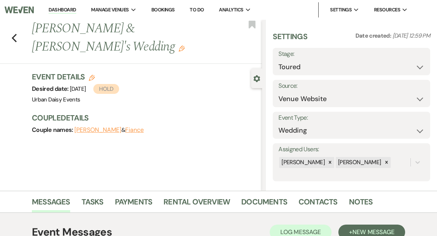
click at [90, 77] on use "button" at bounding box center [92, 78] width 6 height 6
select select "635"
select select "false"
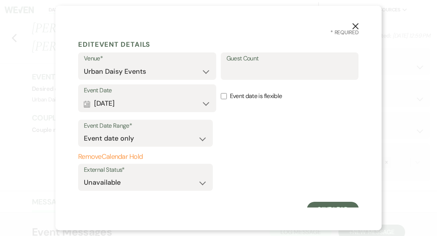
scroll to position [9, 0]
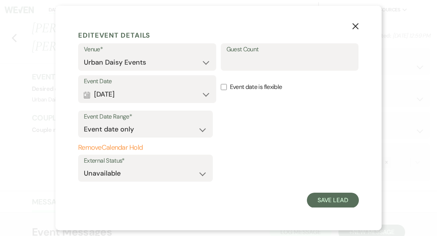
click at [131, 147] on button "Remove Calendar Hold" at bounding box center [145, 148] width 135 height 8
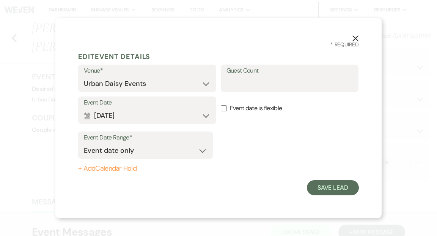
click at [355, 39] on use "button" at bounding box center [356, 38] width 6 height 6
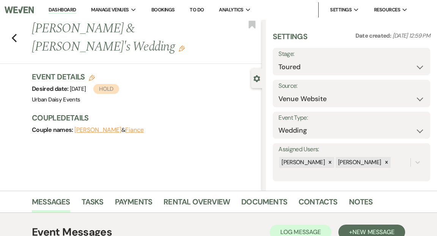
click at [90, 77] on icon "Edit" at bounding box center [92, 78] width 6 height 6
select select "635"
select select "false"
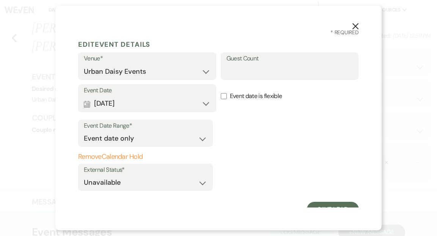
scroll to position [9, 0]
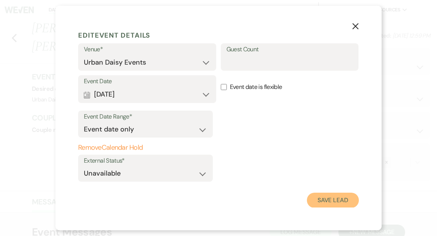
click at [338, 198] on button "Save Lead" at bounding box center [333, 199] width 52 height 15
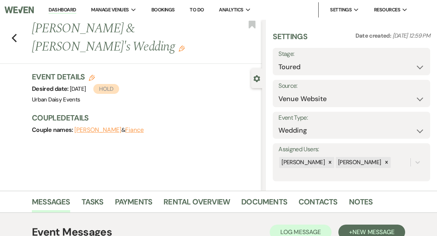
click at [91, 77] on use "button" at bounding box center [92, 78] width 6 height 6
select select "635"
select select "false"
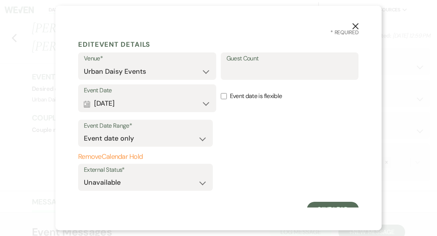
scroll to position [9, 0]
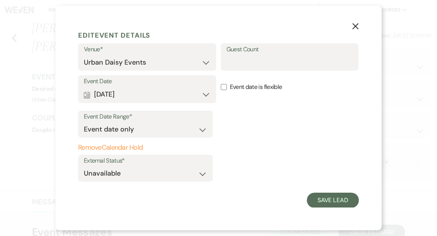
click at [129, 146] on button "Remove Calendar Hold" at bounding box center [145, 148] width 135 height 8
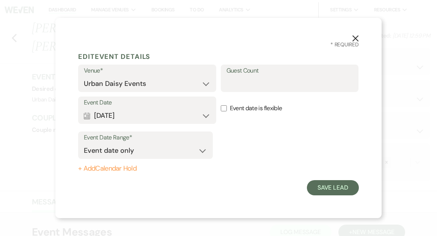
scroll to position [0, 0]
click at [331, 186] on button "Save Lead" at bounding box center [333, 187] width 52 height 15
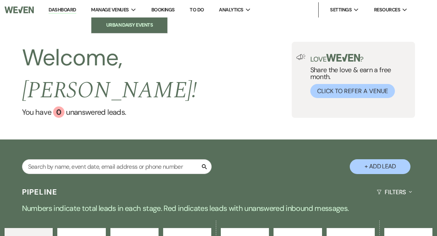
click at [124, 25] on li "Urban Daisy Events" at bounding box center [129, 25] width 68 height 8
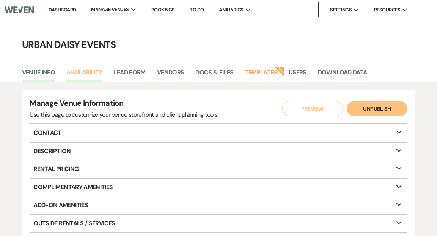
click at [91, 71] on link "Availability" at bounding box center [84, 75] width 36 height 14
select select "2"
select select "2026"
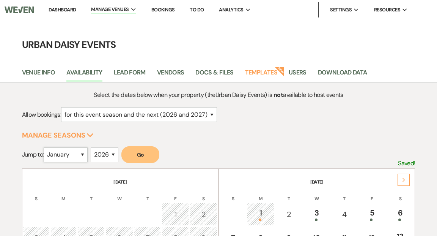
click at [85, 153] on select "January February March April May June July August September October November De…" at bounding box center [66, 154] width 44 height 15
select select "4"
click at [46, 147] on select "January February March April May June July August September October November De…" at bounding box center [66, 154] width 44 height 15
click at [145, 156] on button "Go" at bounding box center [140, 154] width 38 height 17
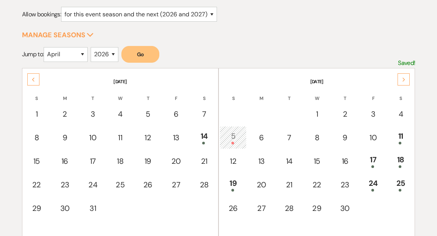
scroll to position [114, 0]
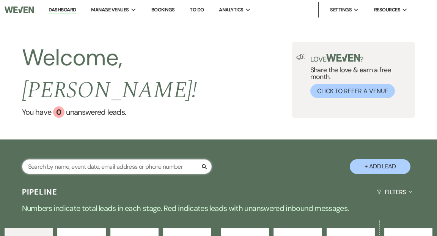
click at [145, 159] on input "text" at bounding box center [117, 166] width 190 height 15
type input "[PERSON_NAME] [PERSON_NAME]"
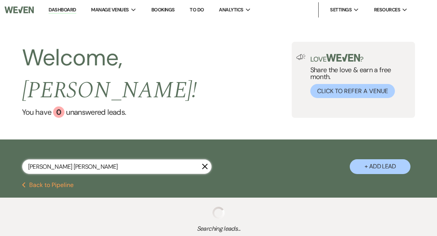
select select "5"
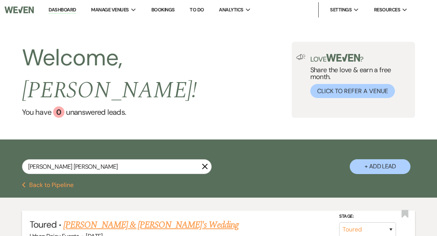
click at [135, 218] on link "[PERSON_NAME] & [PERSON_NAME]'s Wedding" at bounding box center [150, 225] width 175 height 14
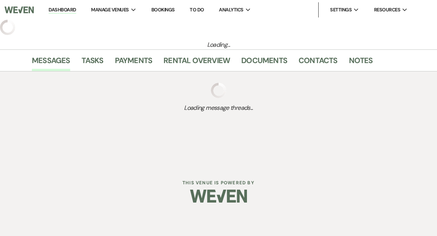
select select "5"
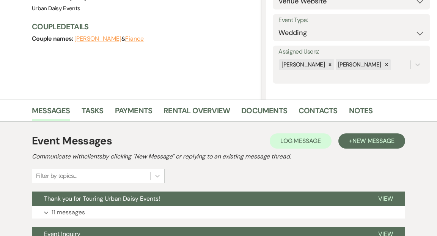
scroll to position [169, 0]
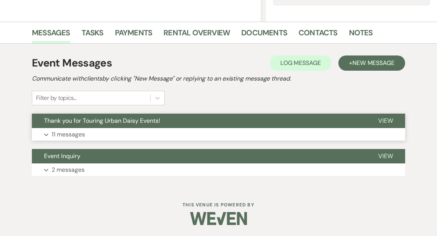
click at [385, 120] on span "View" at bounding box center [385, 121] width 15 height 8
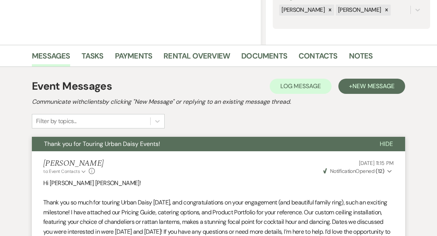
scroll to position [0, 0]
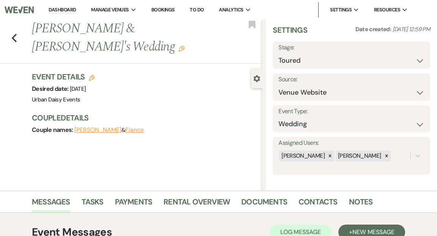
click at [69, 9] on link "Dashboard" at bounding box center [62, 9] width 27 height 7
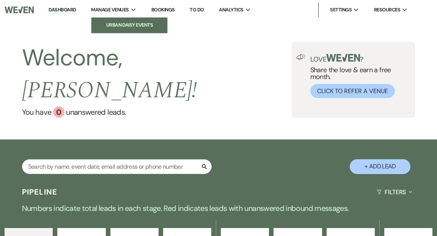
click at [121, 25] on li "Urban Daisy Events" at bounding box center [129, 25] width 68 height 8
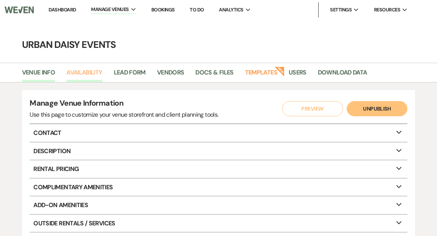
click at [91, 71] on link "Availability" at bounding box center [84, 75] width 36 height 14
select select "2"
select select "2026"
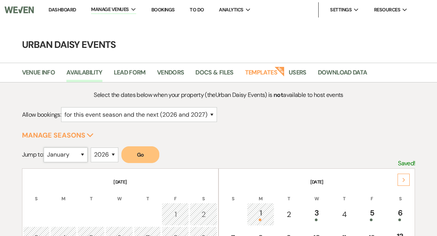
click at [84, 151] on select "January February March April May June July August September October November De…" at bounding box center [66, 154] width 44 height 15
select select "10"
click at [46, 147] on select "January February March April May June July August September October November De…" at bounding box center [66, 154] width 44 height 15
click at [143, 156] on button "Go" at bounding box center [140, 154] width 38 height 17
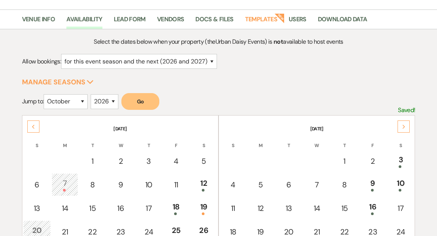
scroll to position [84, 0]
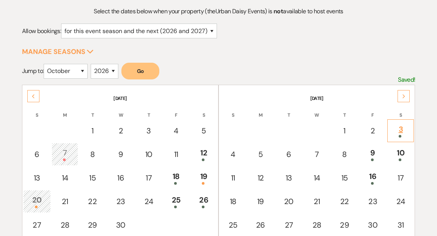
click at [399, 130] on div "3" at bounding box center [401, 130] width 18 height 14
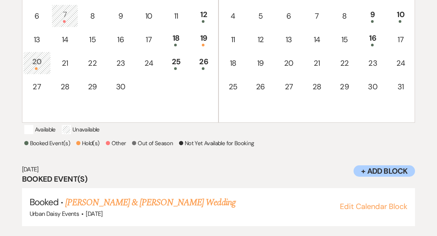
scroll to position [235, 0]
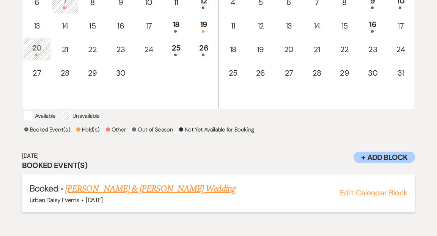
click at [200, 196] on link "[PERSON_NAME] & [PERSON_NAME] Wedding" at bounding box center [150, 189] width 170 height 14
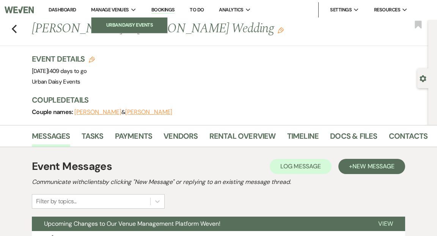
click at [119, 22] on li "Urban Daisy Events" at bounding box center [129, 25] width 68 height 8
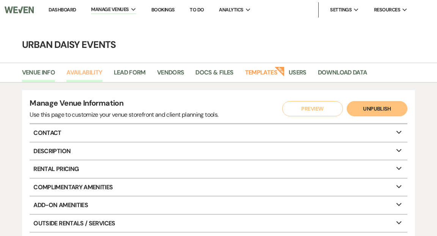
click at [94, 71] on link "Availability" at bounding box center [84, 75] width 36 height 14
select select "2"
select select "2026"
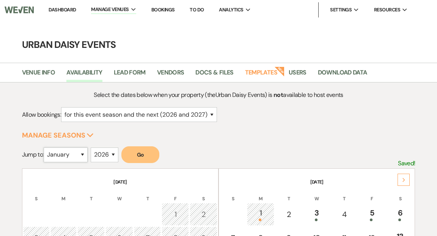
click at [86, 153] on select "January February March April May June July August September October November De…" at bounding box center [66, 154] width 44 height 15
select select "9"
click at [46, 147] on select "January February March April May June July August September October November De…" at bounding box center [66, 154] width 44 height 15
click at [147, 154] on button "Go" at bounding box center [140, 154] width 38 height 17
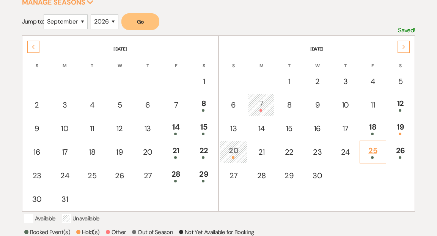
scroll to position [134, 0]
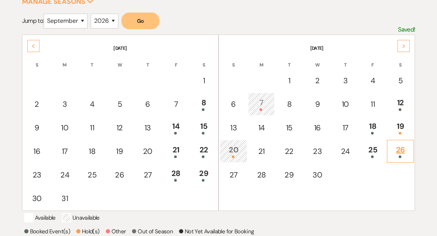
click at [401, 151] on div "26" at bounding box center [400, 151] width 19 height 14
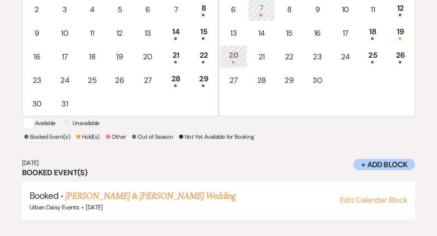
scroll to position [235, 0]
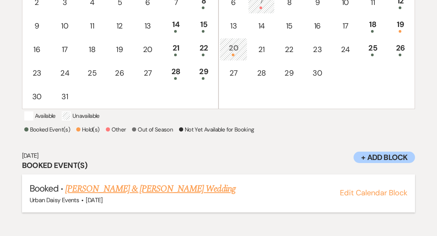
click at [179, 196] on link "[PERSON_NAME] & [PERSON_NAME] Wedding" at bounding box center [150, 189] width 170 height 14
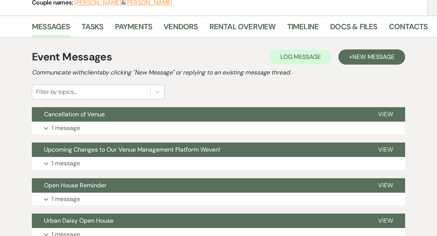
scroll to position [131, 0]
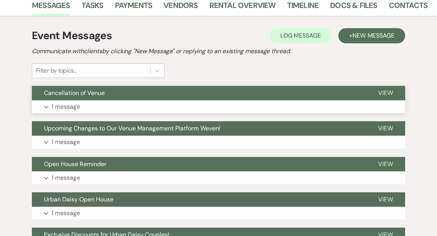
click at [386, 93] on span "View" at bounding box center [385, 93] width 15 height 8
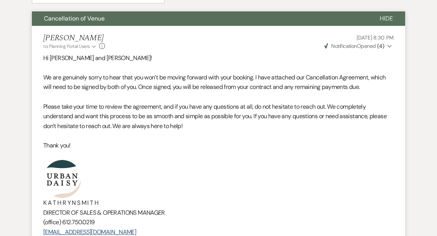
scroll to position [192, 0]
